Goal: Download file/media

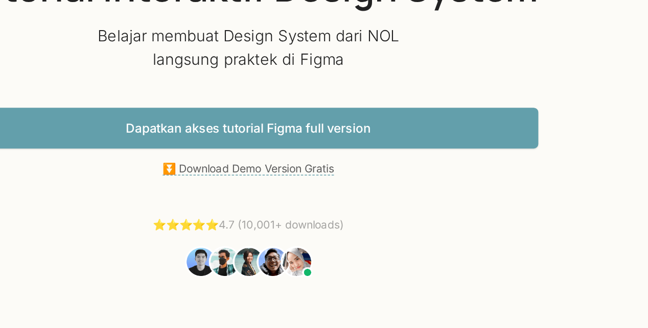
scroll to position [59, 0]
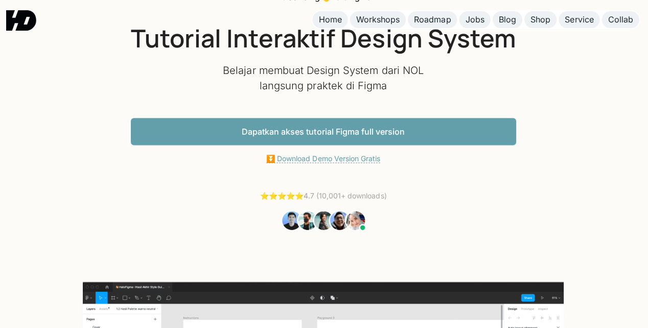
click at [318, 160] on link "⏬ Download Demo Version Gratis" at bounding box center [323, 158] width 113 height 9
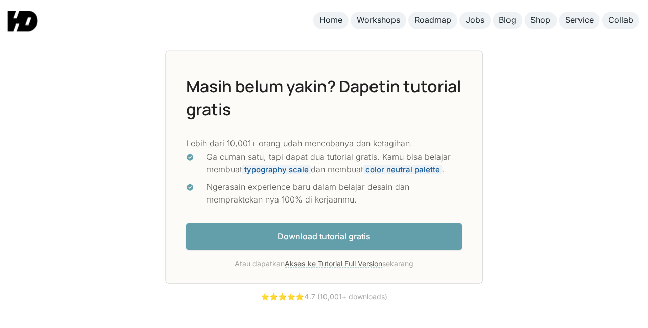
scroll to position [2659, 0]
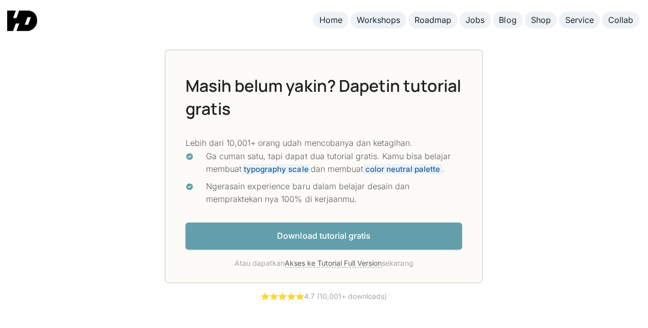
click at [319, 228] on link "Download tutorial gratis" at bounding box center [324, 236] width 276 height 27
